Goal: Communication & Community: Answer question/provide support

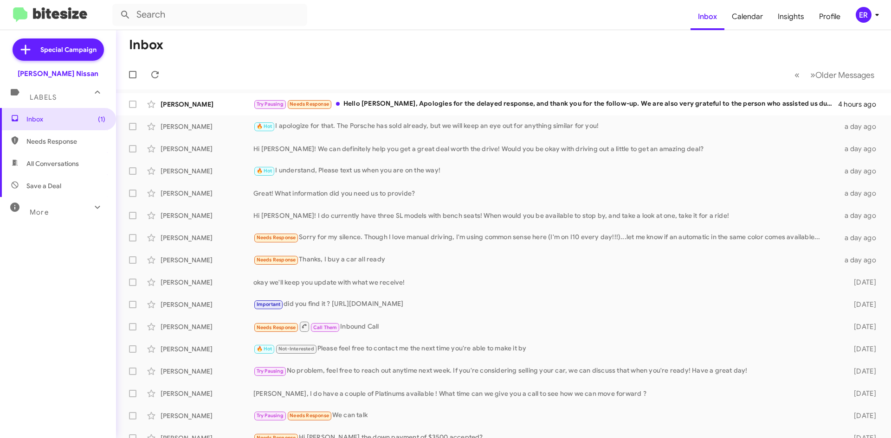
click at [208, 3] on mat-toolbar "Inbox Calendar Insights Profile ER" at bounding box center [445, 15] width 891 height 30
click at [210, 6] on input "text" at bounding box center [209, 15] width 195 height 22
type input "3463604426"
click at [116, 6] on button at bounding box center [125, 15] width 19 height 19
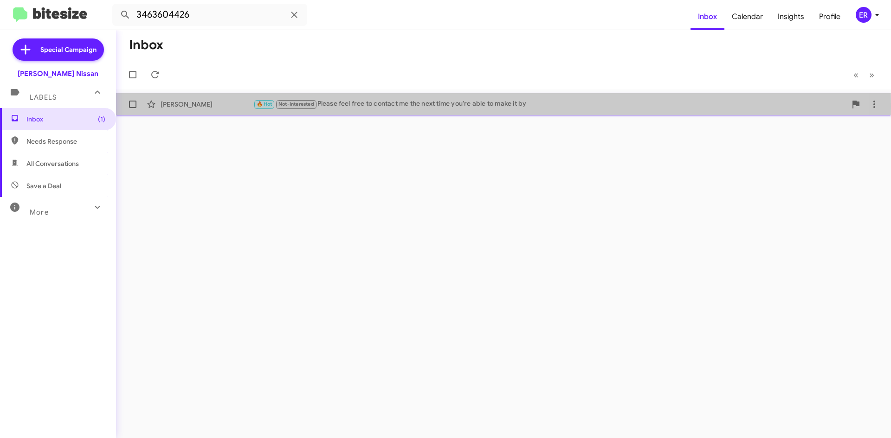
click at [231, 106] on div "[PERSON_NAME]" at bounding box center [206, 104] width 93 height 9
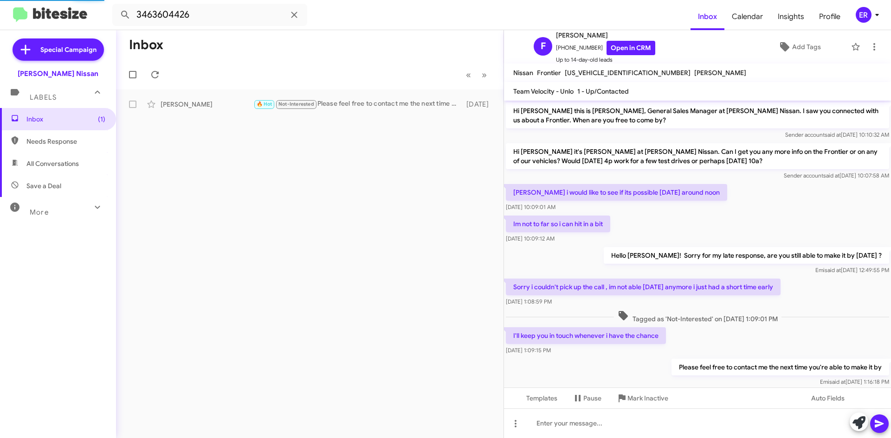
scroll to position [22, 0]
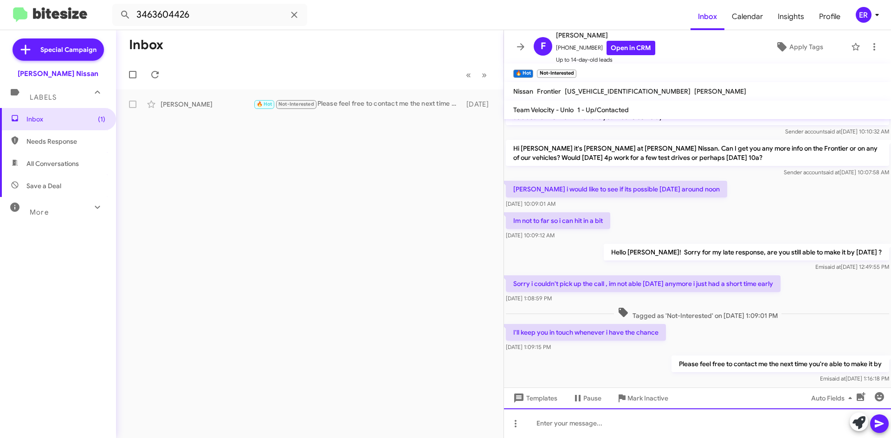
click at [580, 427] on div at bounding box center [697, 424] width 387 height 30
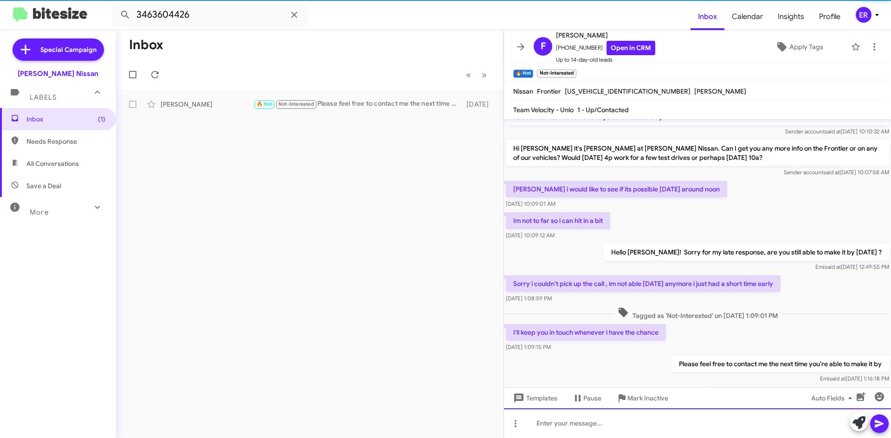
scroll to position [74, 0]
